Goal: Task Accomplishment & Management: Manage account settings

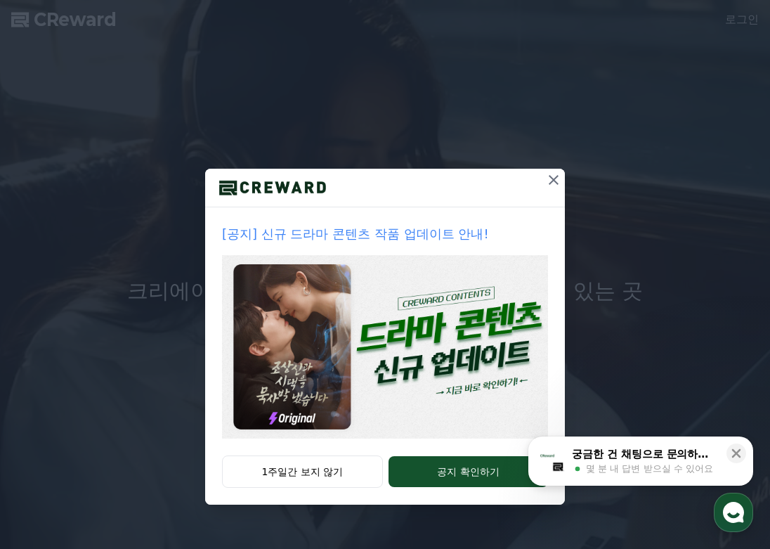
drag, startPoint x: 413, startPoint y: 483, endPoint x: 389, endPoint y: 484, distance: 23.9
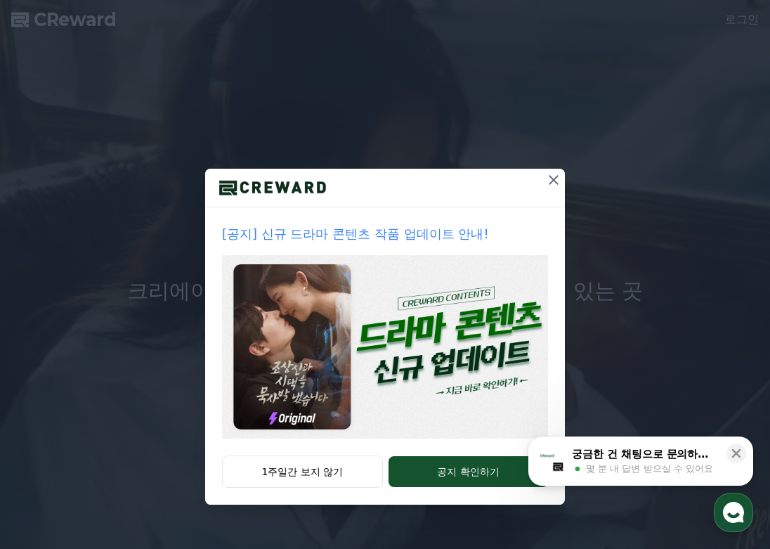
click at [389, 484] on div "1주일간 보지 않기 공지 확인하기" at bounding box center [385, 479] width 360 height 49
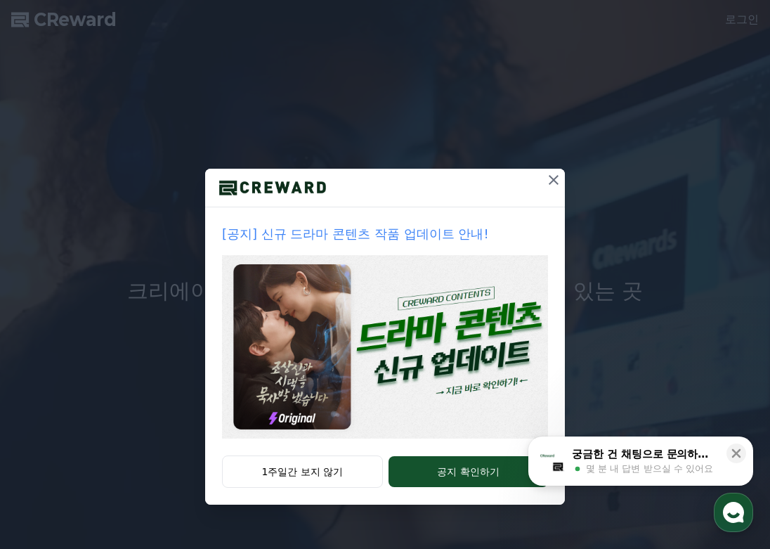
click at [556, 179] on icon at bounding box center [553, 179] width 17 height 17
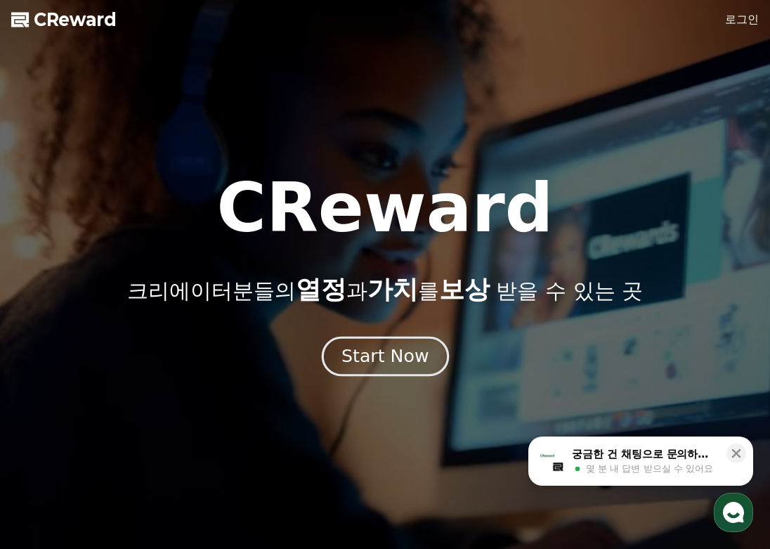
click at [403, 352] on div "Start Now" at bounding box center [385, 356] width 87 height 24
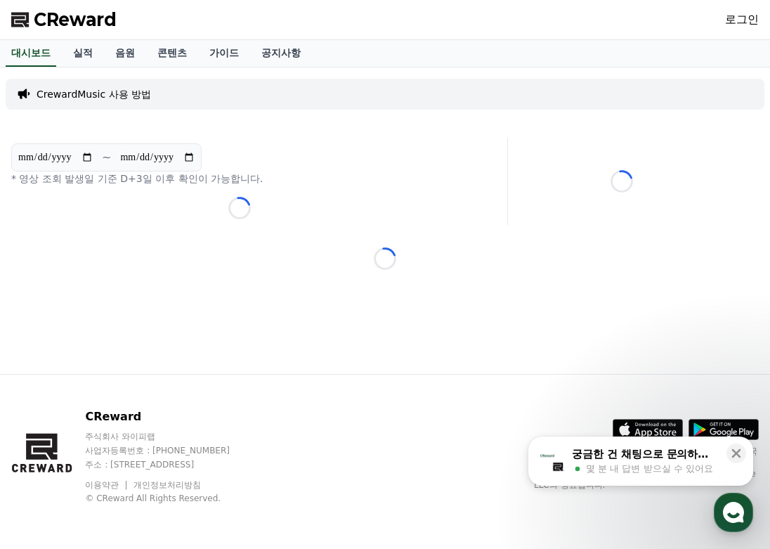
click at [735, 22] on link "로그인" at bounding box center [742, 19] width 34 height 17
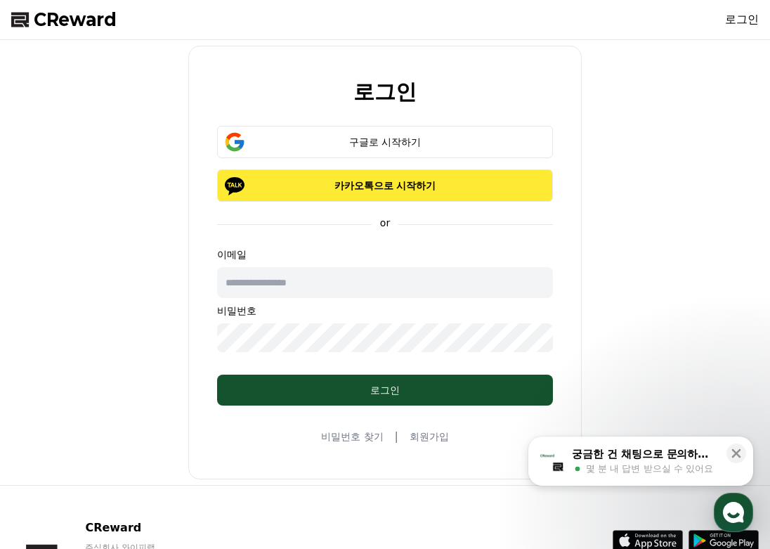
click at [363, 191] on p "카카오톡으로 시작하기" at bounding box center [385, 185] width 295 height 14
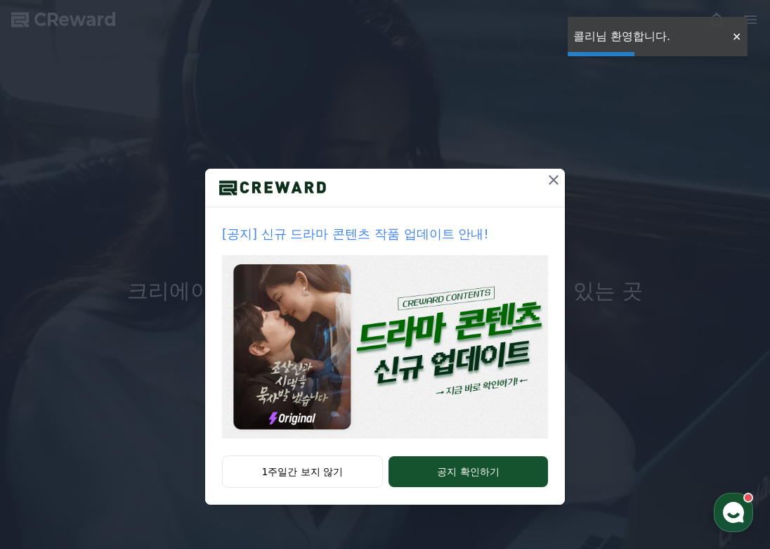
click at [547, 187] on icon at bounding box center [553, 179] width 17 height 17
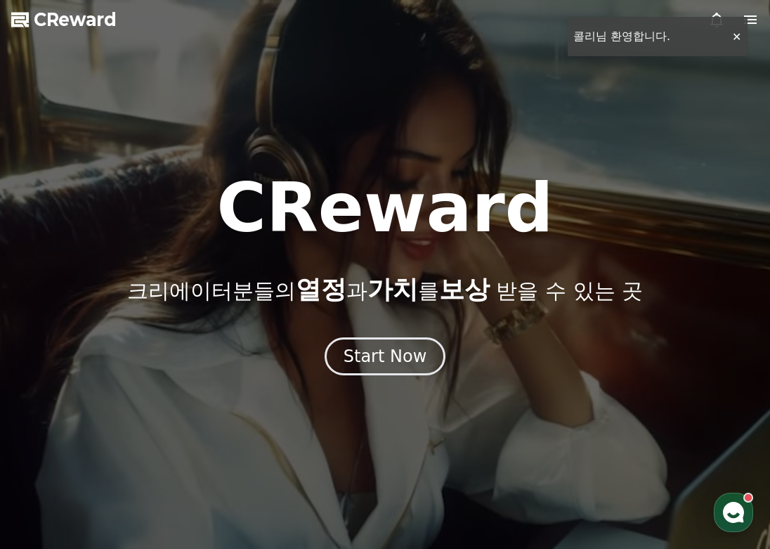
click at [727, 44] on div at bounding box center [385, 274] width 770 height 549
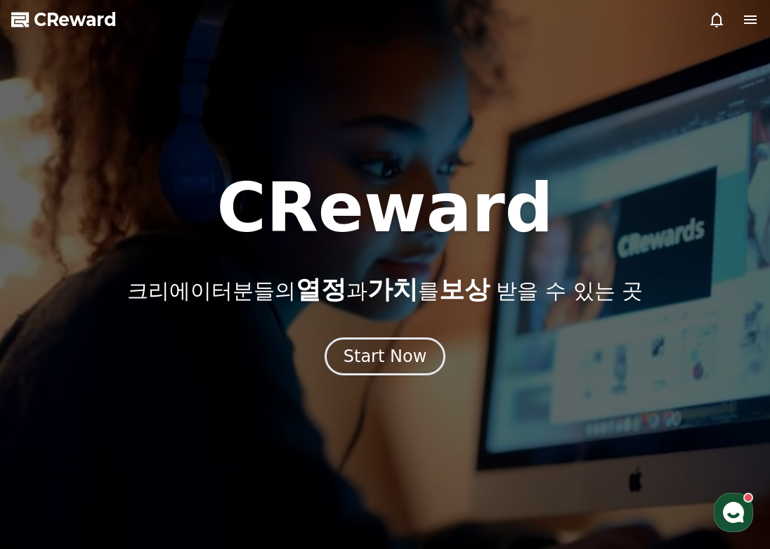
click at [741, 26] on div at bounding box center [733, 19] width 51 height 17
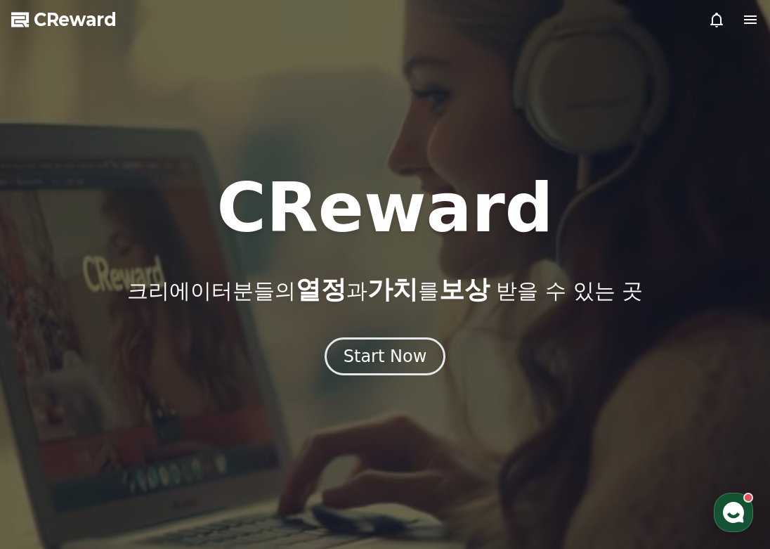
click at [752, 22] on icon at bounding box center [750, 19] width 13 height 8
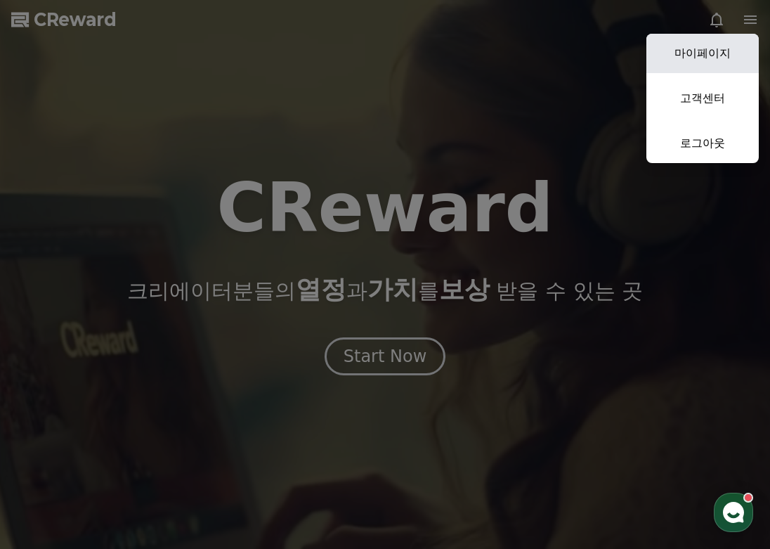
click at [687, 52] on link "마이페이지" at bounding box center [703, 53] width 112 height 39
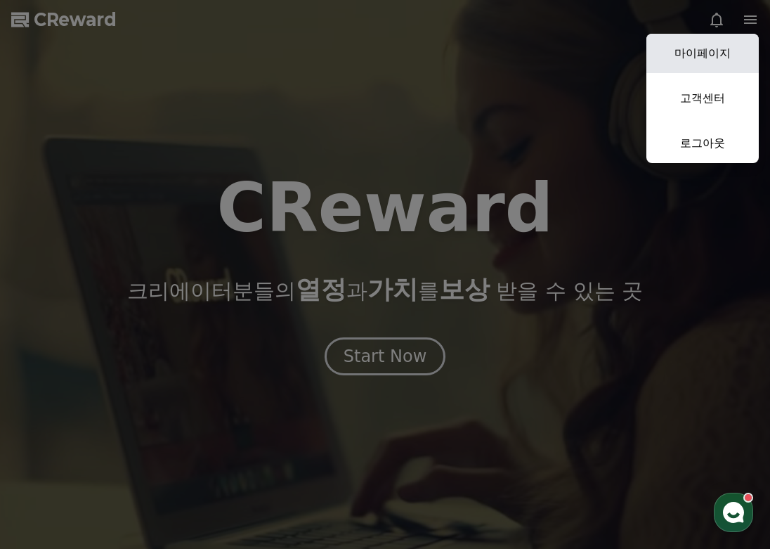
select select "**********"
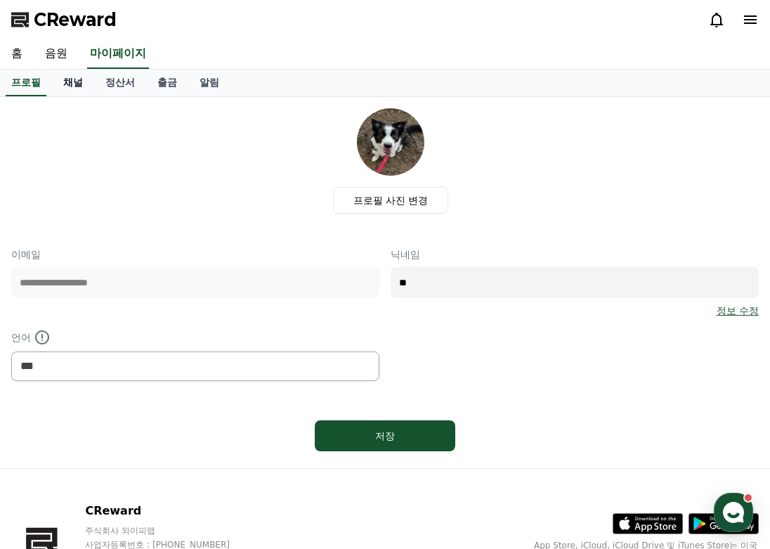
click at [84, 74] on link "채널" at bounding box center [73, 83] width 42 height 27
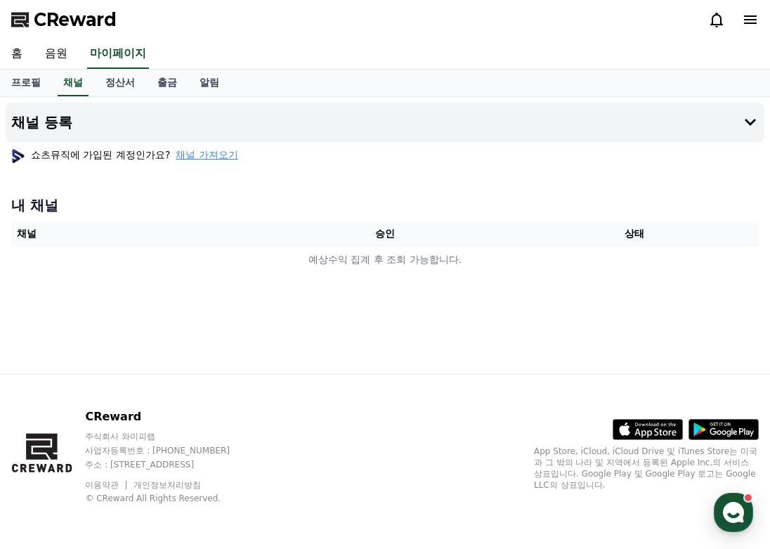
click at [190, 152] on span "채널 가져오기" at bounding box center [207, 155] width 62 height 14
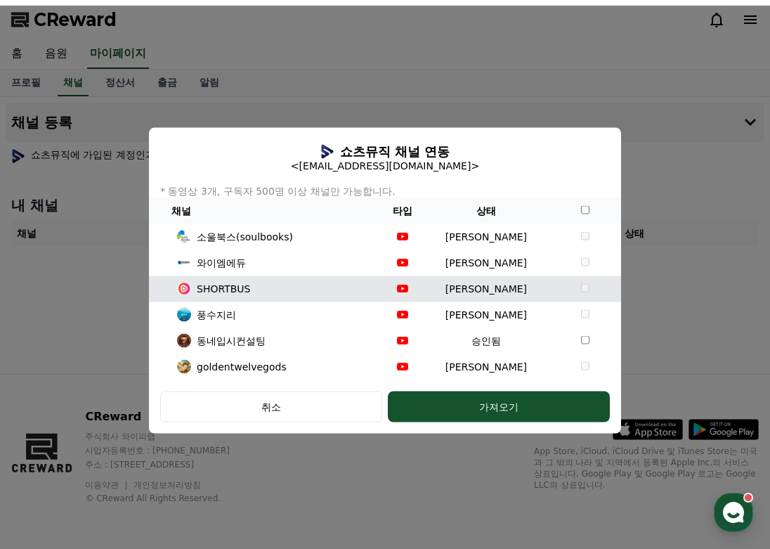
click at [576, 299] on td "modal" at bounding box center [585, 288] width 72 height 26
click at [576, 294] on td "modal" at bounding box center [585, 288] width 72 height 26
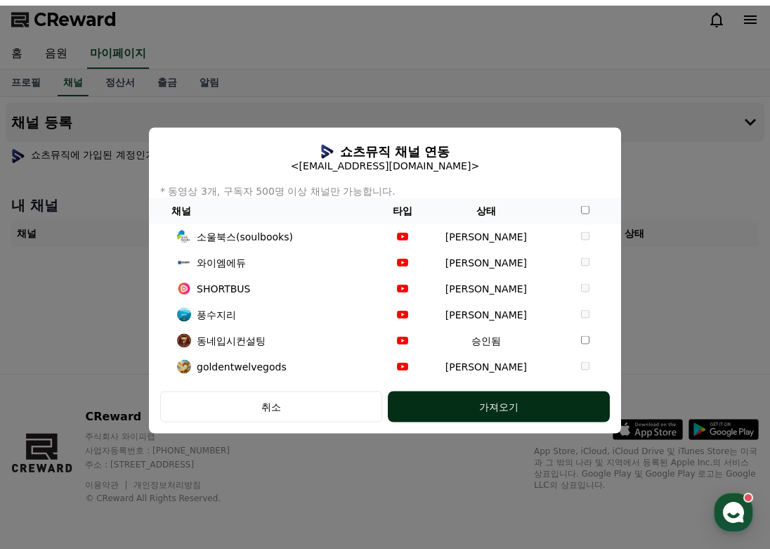
click at [528, 408] on div "가져오기" at bounding box center [499, 406] width 166 height 14
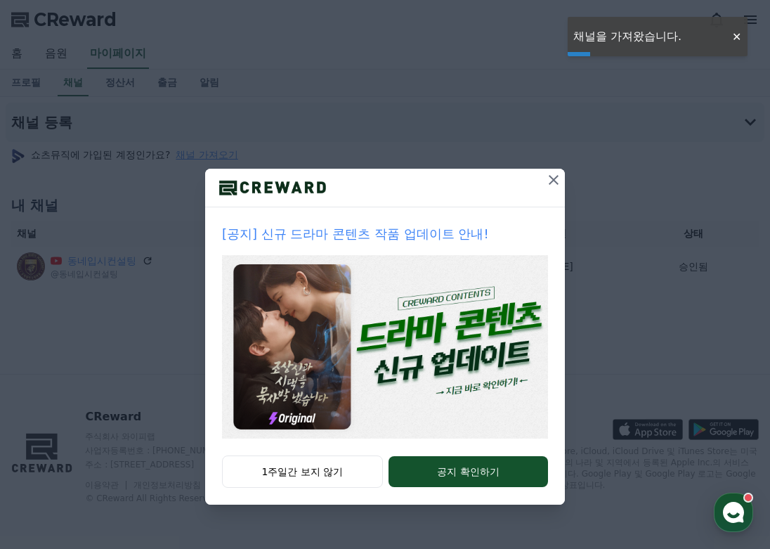
click at [554, 178] on icon at bounding box center [553, 179] width 17 height 17
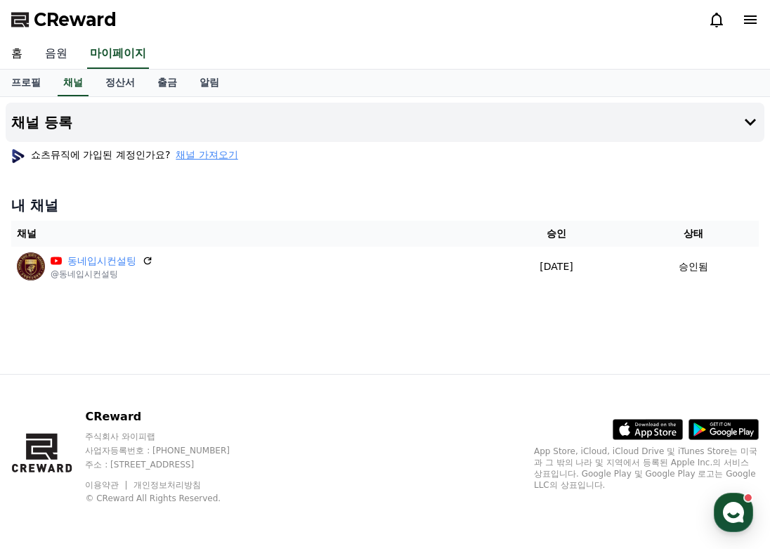
click at [62, 51] on link "음원" at bounding box center [56, 54] width 45 height 30
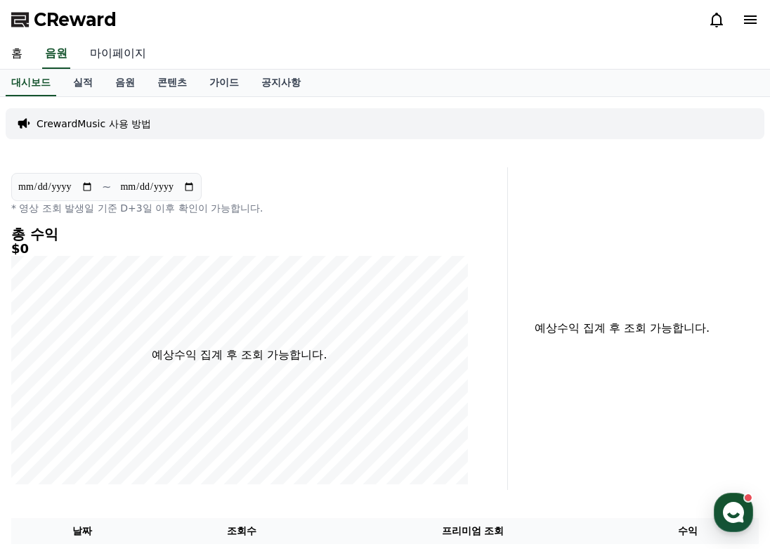
click at [119, 68] on link "마이페이지" at bounding box center [118, 54] width 79 height 30
select select "**********"
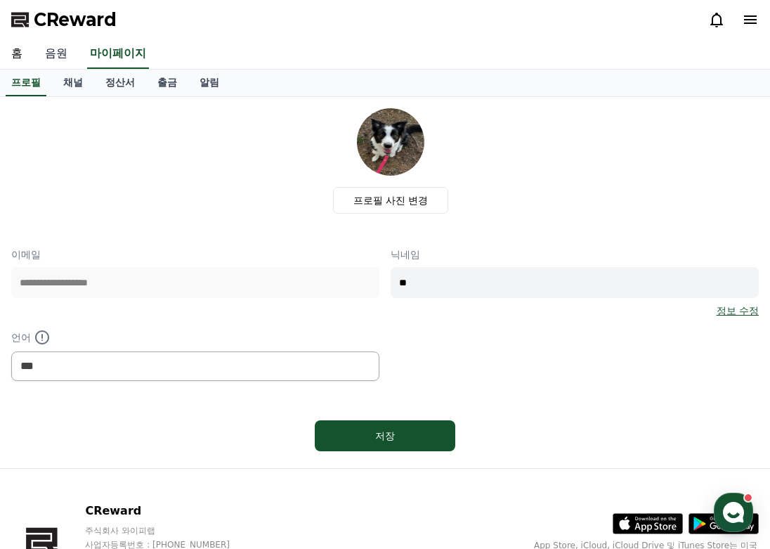
click at [52, 51] on link "음원" at bounding box center [56, 54] width 45 height 30
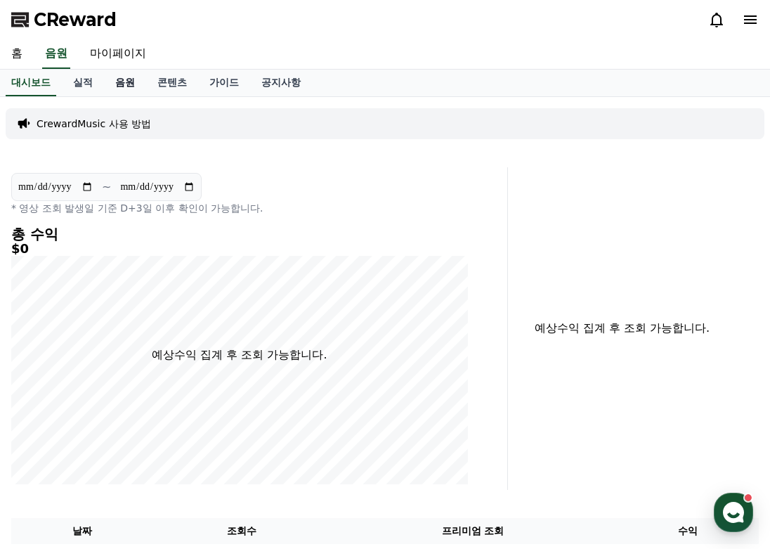
click at [118, 87] on link "음원" at bounding box center [125, 83] width 42 height 27
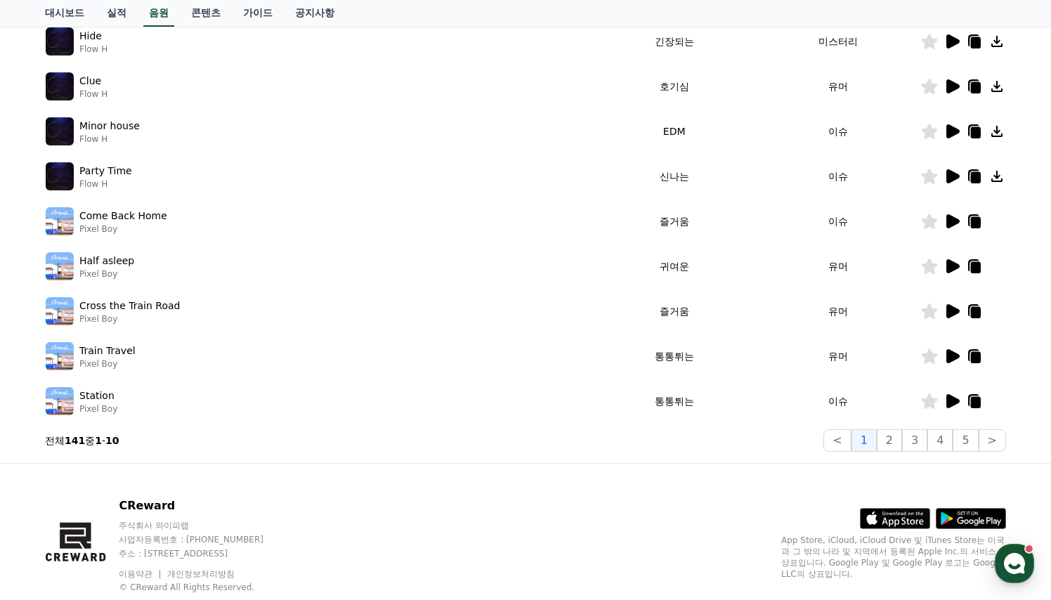
scroll to position [280, 0]
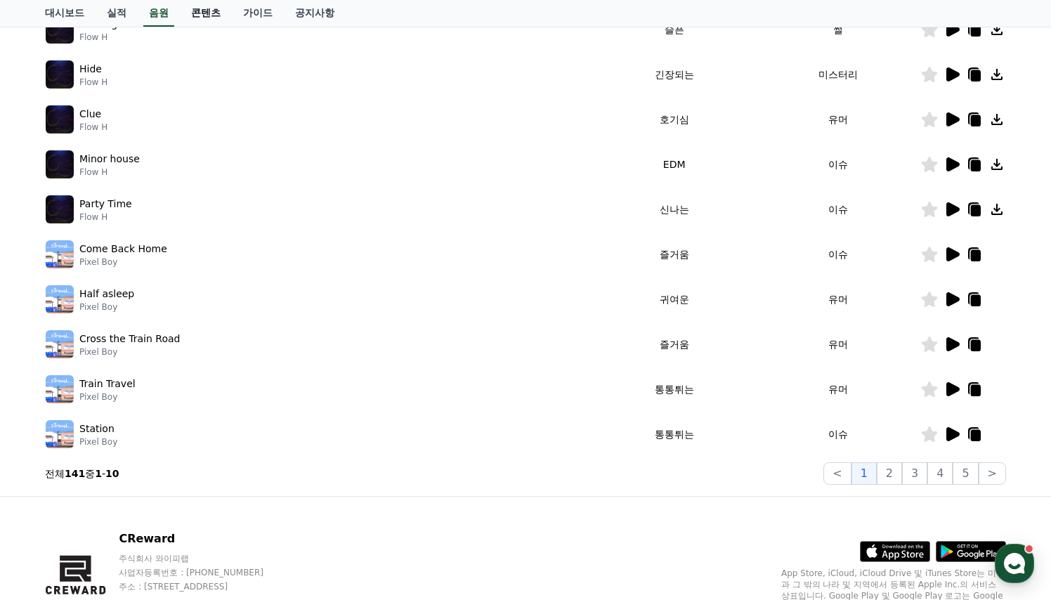
click at [186, 14] on link "콘텐츠" at bounding box center [206, 13] width 52 height 27
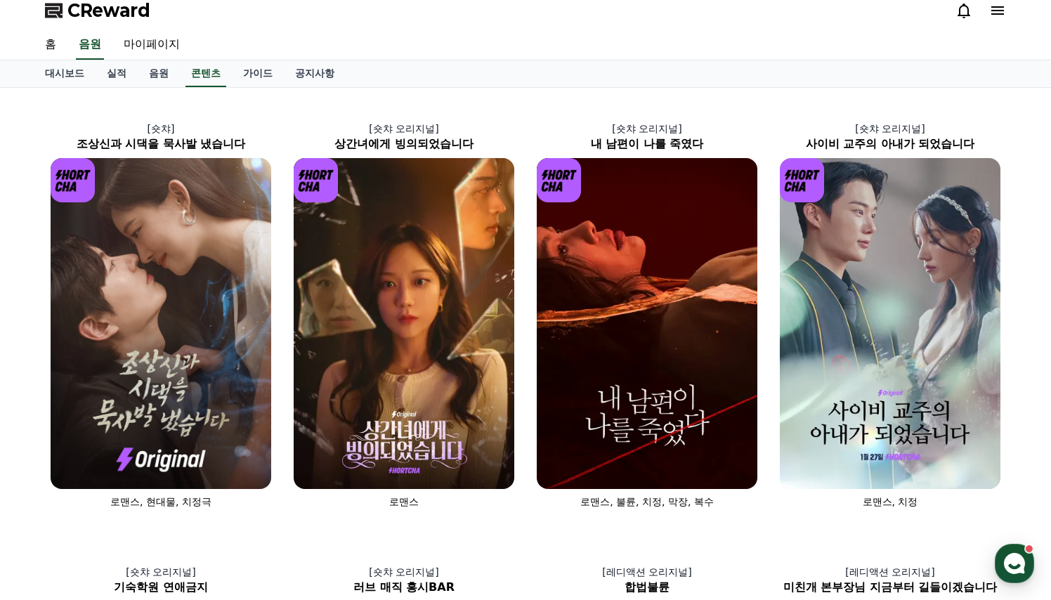
scroll to position [27, 0]
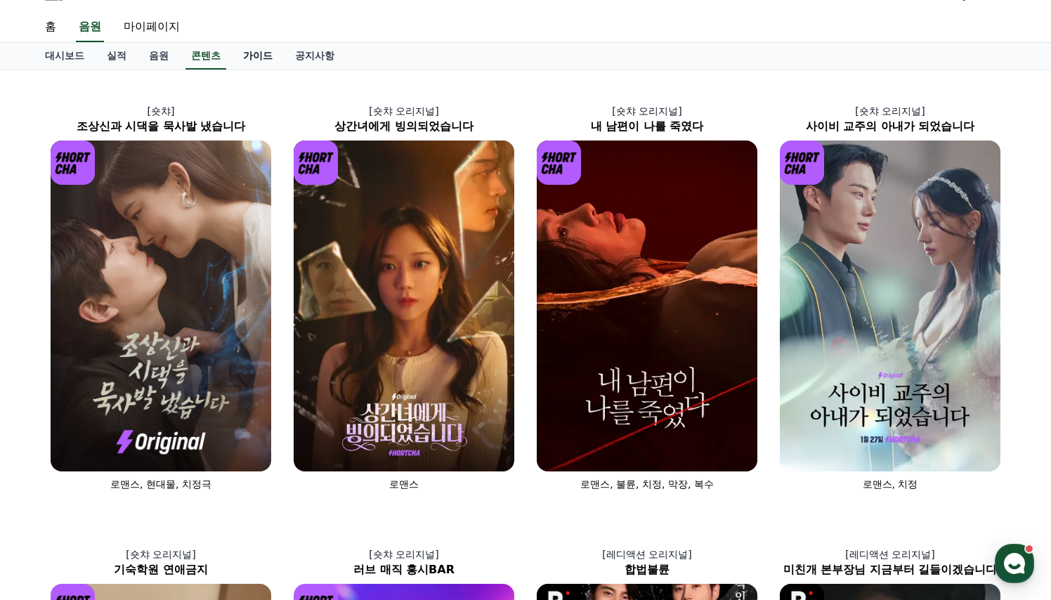
click at [251, 56] on link "가이드" at bounding box center [258, 56] width 52 height 27
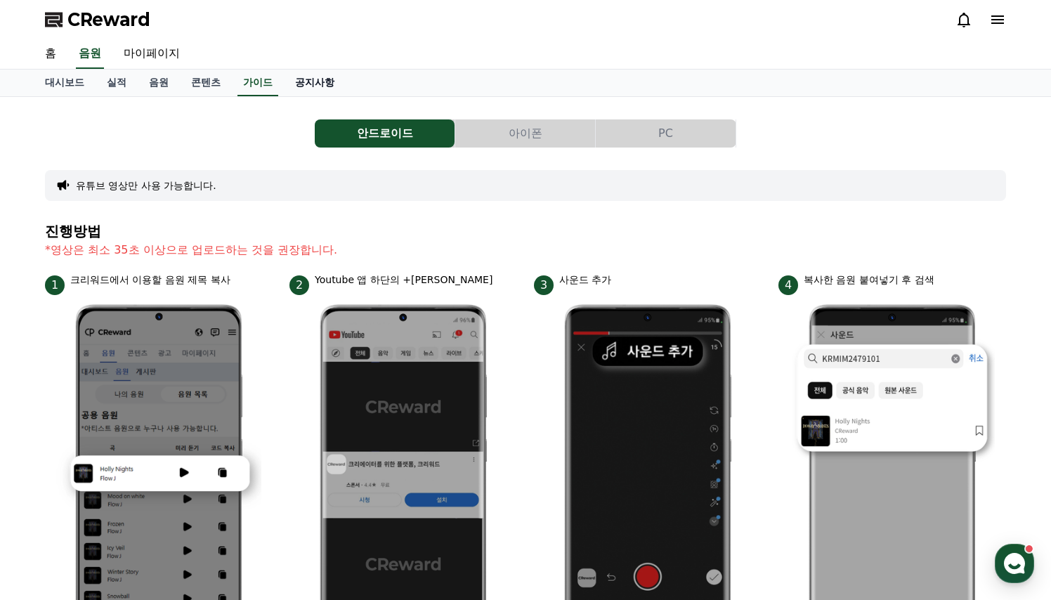
click at [284, 82] on link "공지사항" at bounding box center [315, 83] width 62 height 27
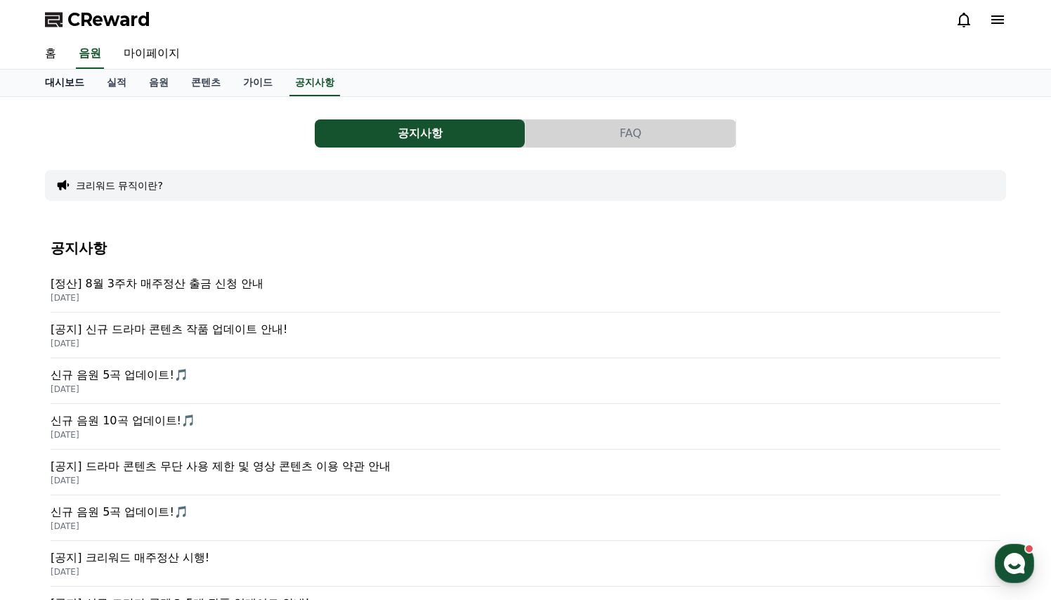
click at [69, 82] on link "대시보드" at bounding box center [65, 83] width 62 height 27
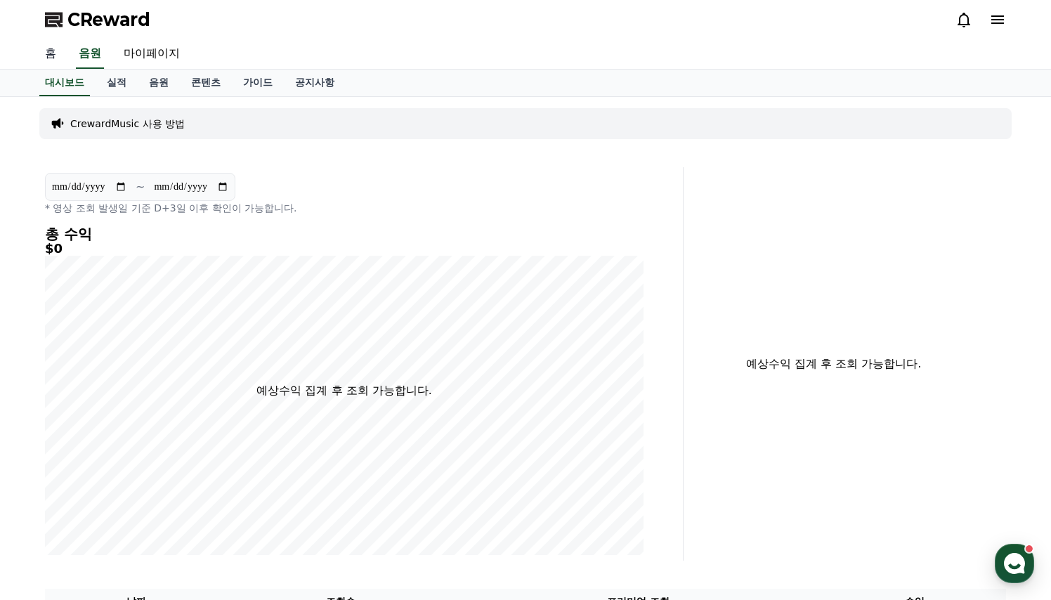
click at [50, 48] on link "홈" at bounding box center [51, 54] width 34 height 30
